Goal: Transaction & Acquisition: Subscribe to service/newsletter

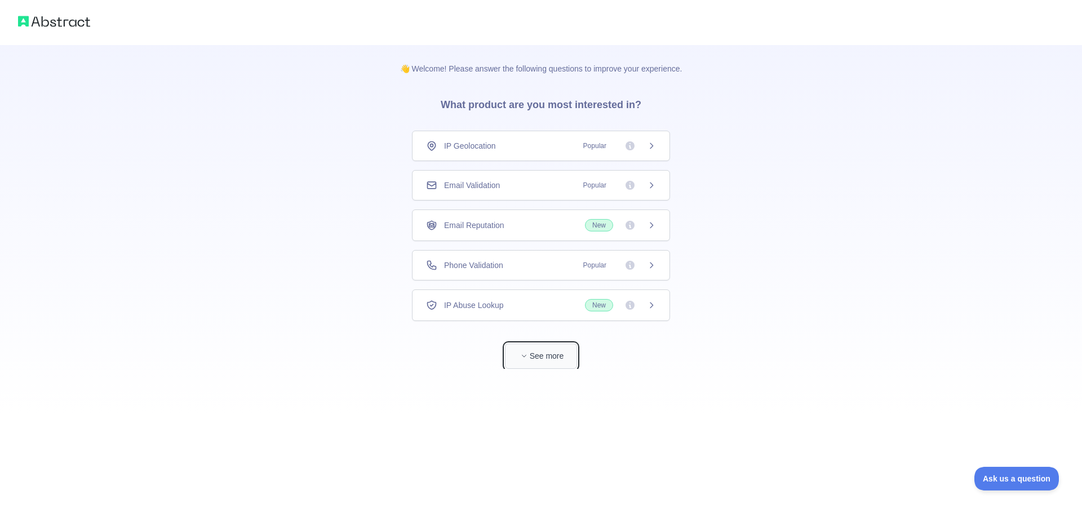
click at [549, 365] on button "See more" at bounding box center [541, 356] width 72 height 25
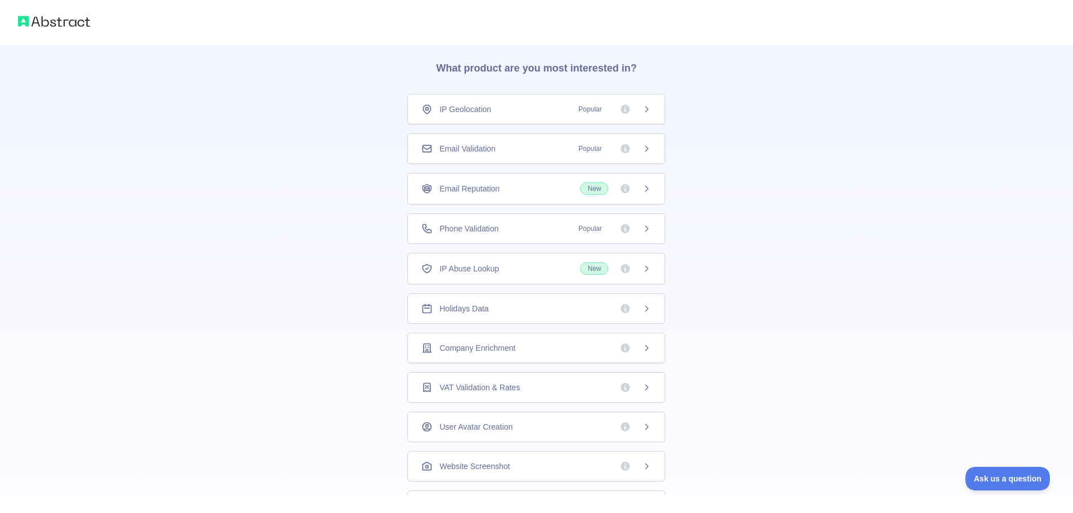
scroll to position [29, 0]
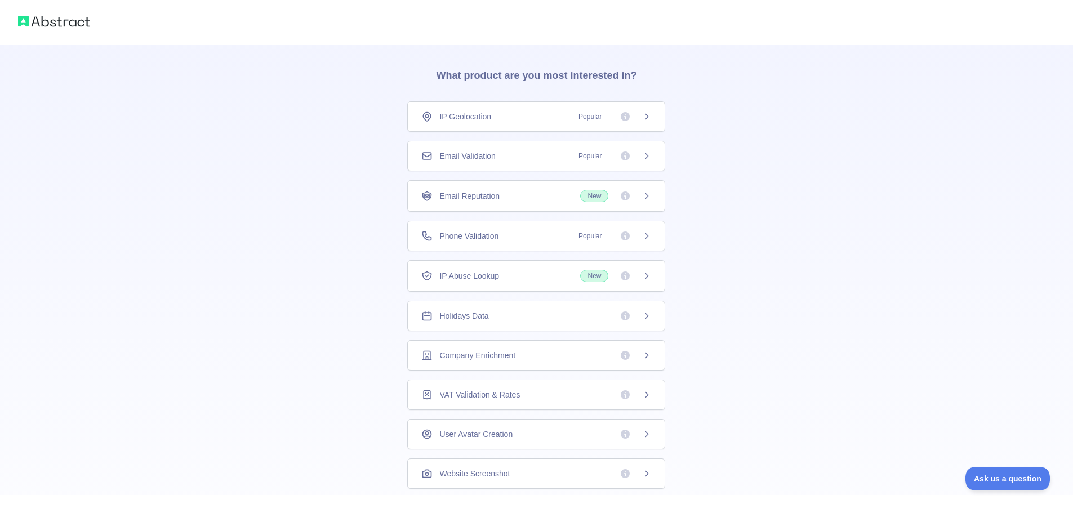
click at [536, 236] on div "Phone Validation Popular" at bounding box center [536, 235] width 230 height 11
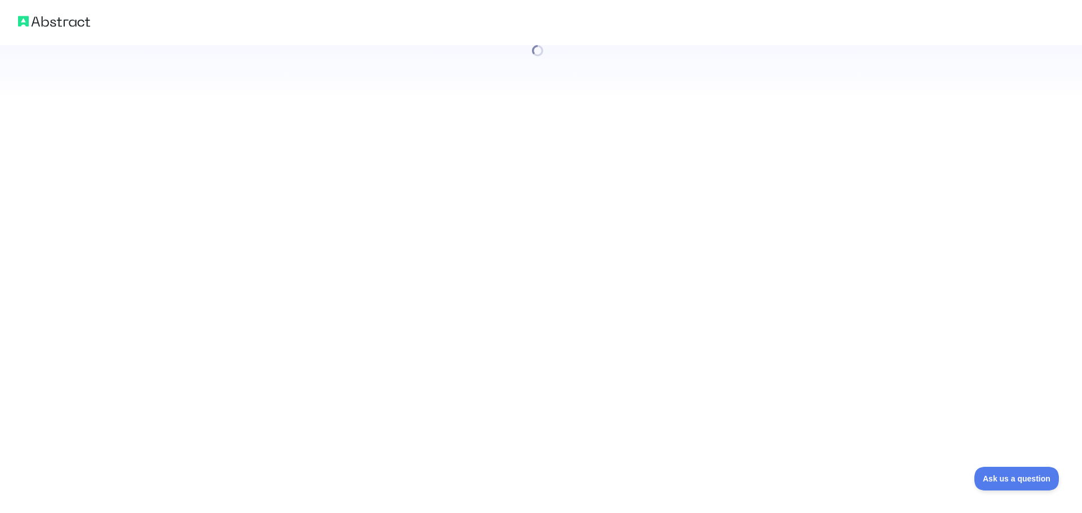
click at [634, 237] on div at bounding box center [541, 256] width 1082 height 513
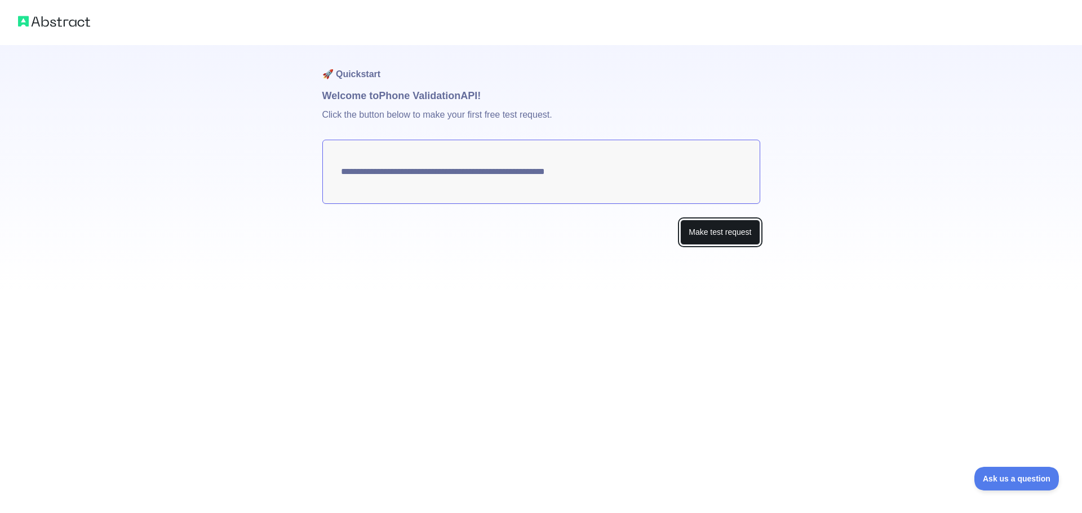
click at [722, 238] on button "Make test request" at bounding box center [719, 232] width 79 height 25
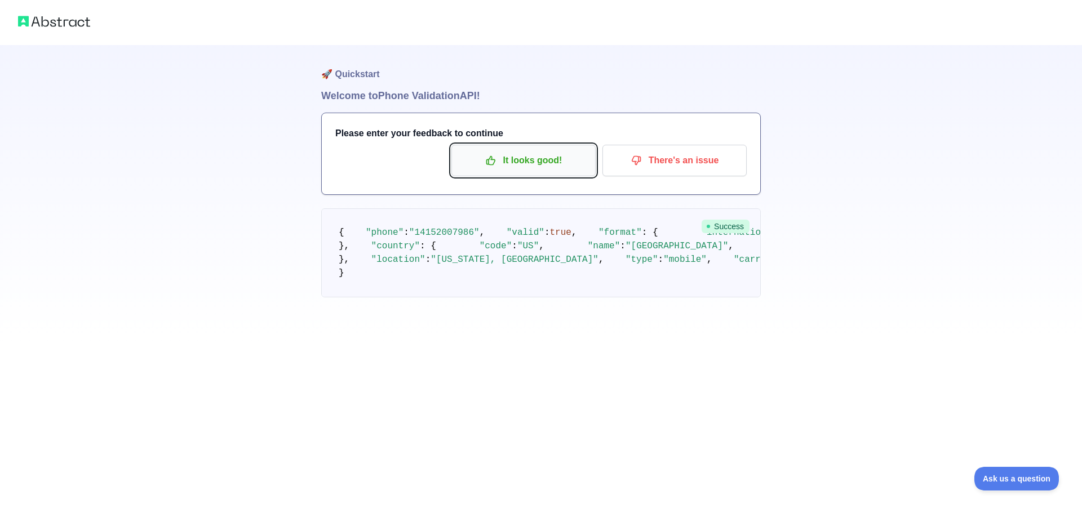
click at [543, 150] on button "It looks good!" at bounding box center [523, 161] width 144 height 32
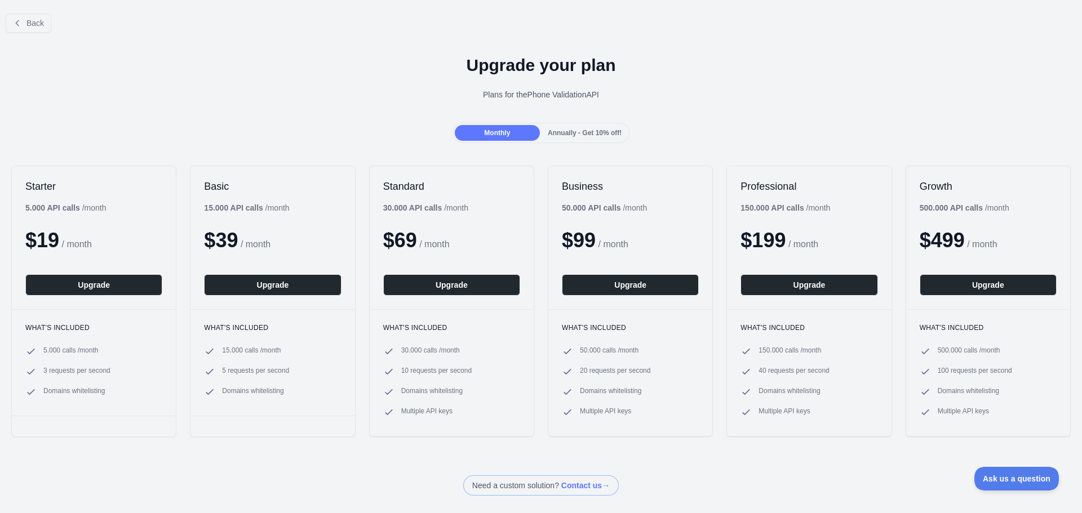
click at [603, 135] on span "Annually - Get 10% off!" at bounding box center [585, 133] width 74 height 8
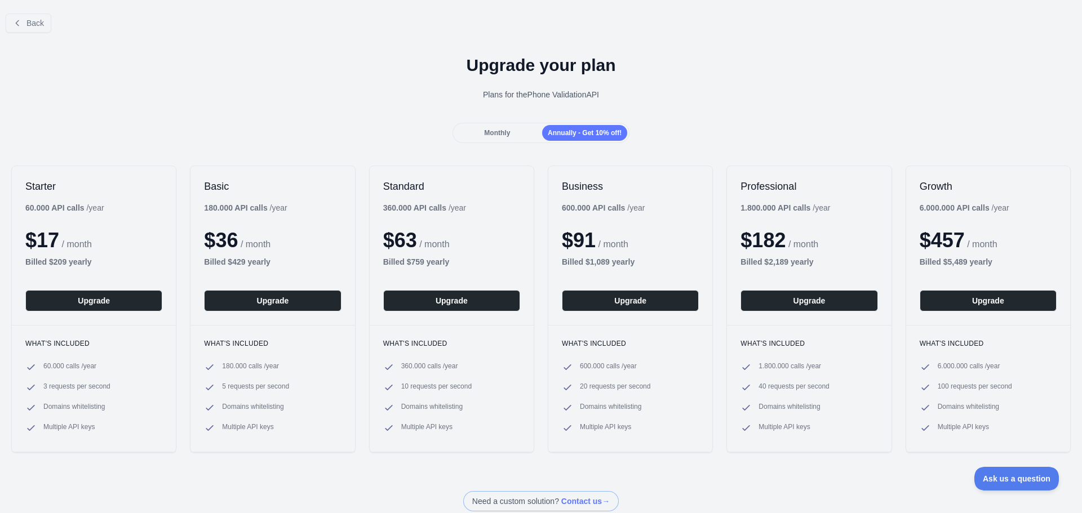
click at [497, 125] on div "Monthly Annually - Get 10% off!" at bounding box center [540, 133] width 177 height 20
click at [544, 137] on div "Annually - Get 10% off!" at bounding box center [584, 133] width 85 height 16
click at [496, 131] on span "Monthly" at bounding box center [497, 133] width 26 height 8
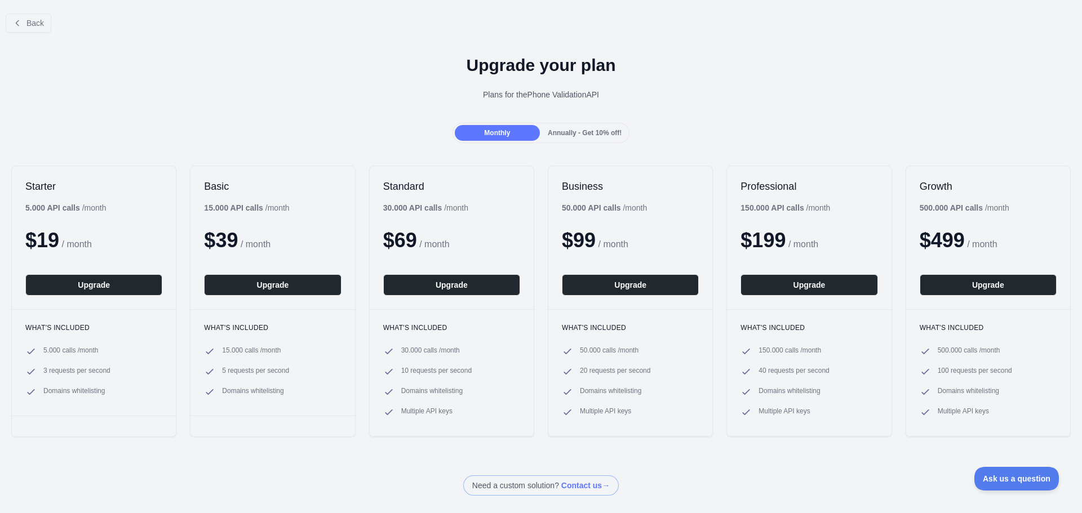
click at [37, 33] on div "Back" at bounding box center [541, 23] width 1082 height 37
click at [31, 25] on span "Back" at bounding box center [34, 23] width 17 height 9
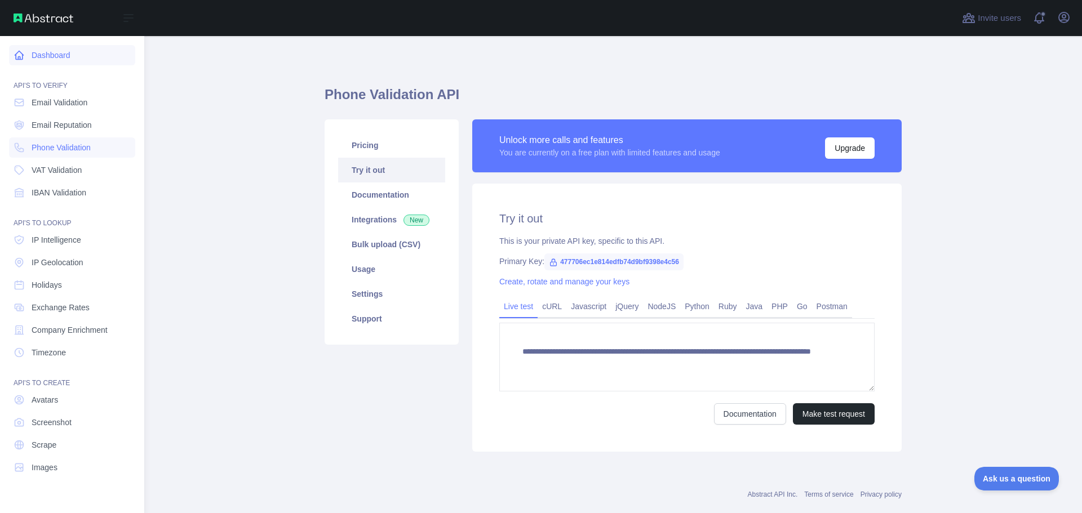
click at [42, 57] on link "Dashboard" at bounding box center [72, 55] width 126 height 20
